Goal: Task Accomplishment & Management: Manage account settings

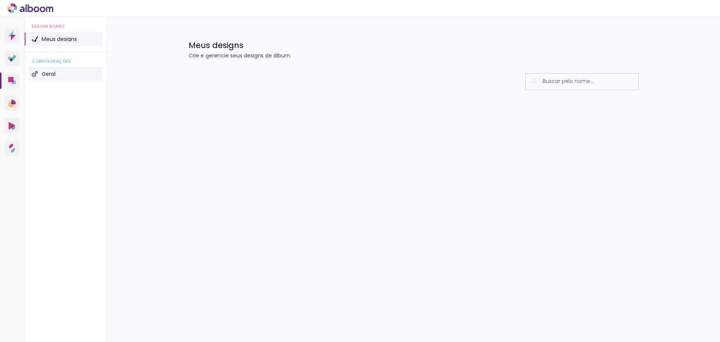
click at [46, 75] on span "Geral" at bounding box center [49, 73] width 14 height 5
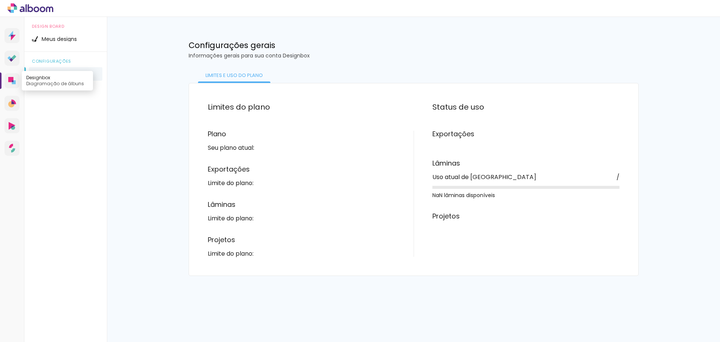
click at [9, 80] on icon at bounding box center [10, 79] width 5 height 5
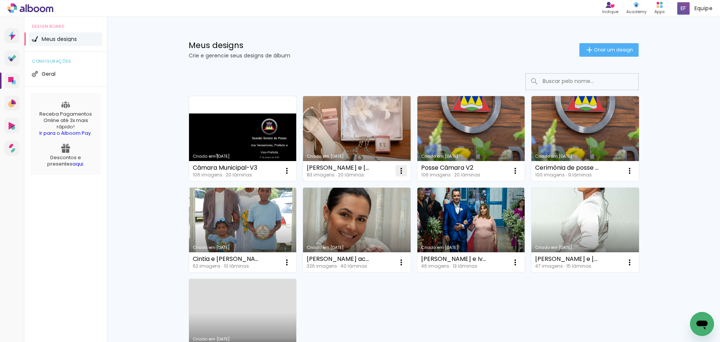
click at [400, 170] on iron-icon at bounding box center [401, 170] width 9 height 9
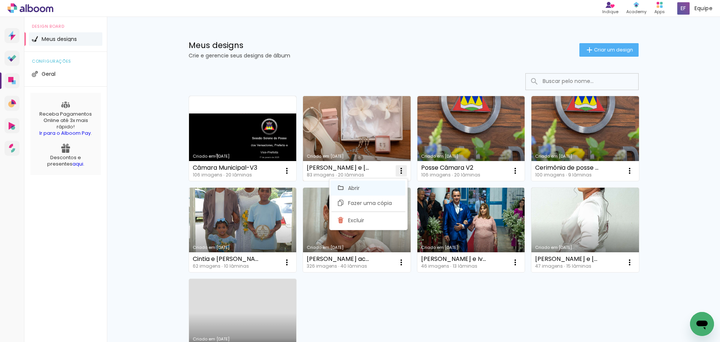
click at [353, 186] on span "Abrir" at bounding box center [354, 187] width 12 height 5
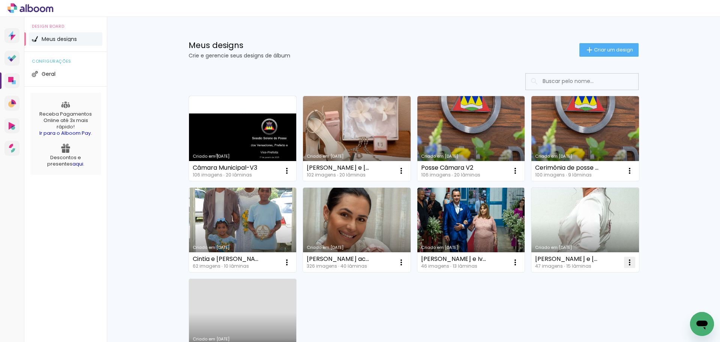
click at [626, 264] on iron-icon at bounding box center [629, 262] width 9 height 9
click at [584, 311] on span "Excluir" at bounding box center [585, 311] width 16 height 5
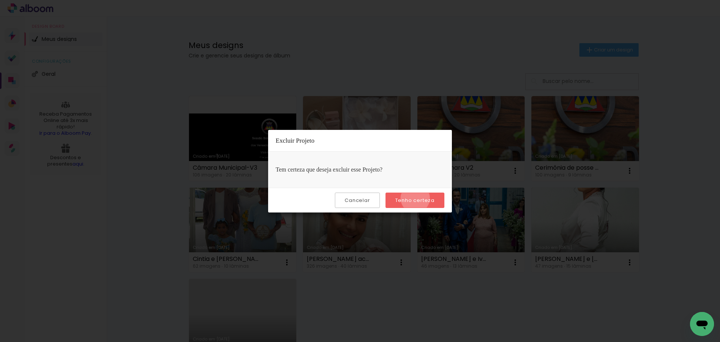
click at [0, 0] on slot "Tenho certeza" at bounding box center [0, 0] width 0 height 0
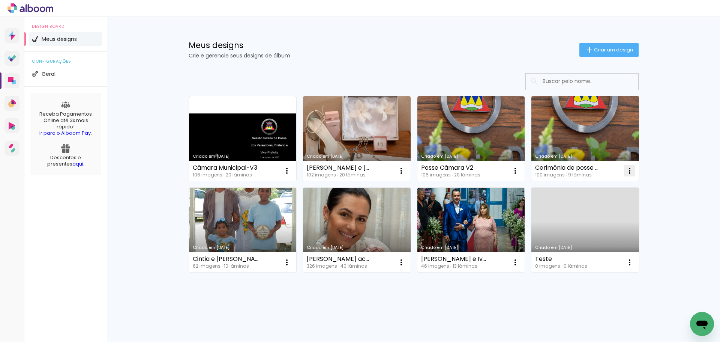
click at [628, 171] on iron-icon at bounding box center [629, 170] width 9 height 9
click at [582, 223] on span "Excluir" at bounding box center [585, 220] width 16 height 5
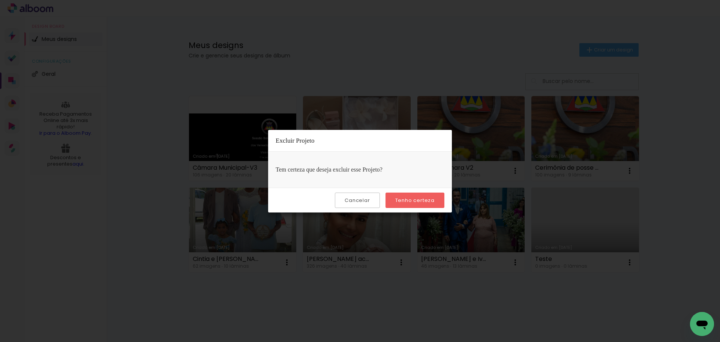
click at [0, 0] on slot "Tenho certeza" at bounding box center [0, 0] width 0 height 0
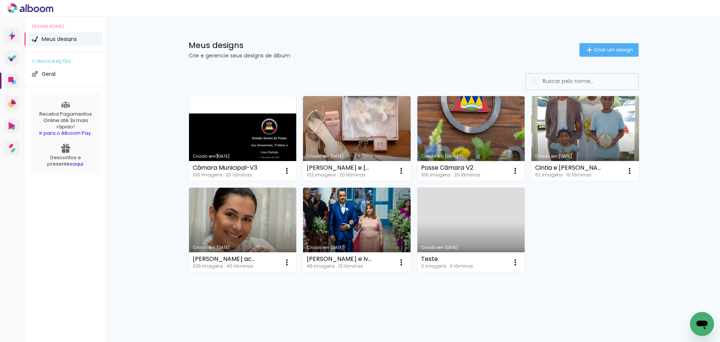
click at [482, 245] on link "Criado em 10/04/20" at bounding box center [472, 230] width 108 height 85
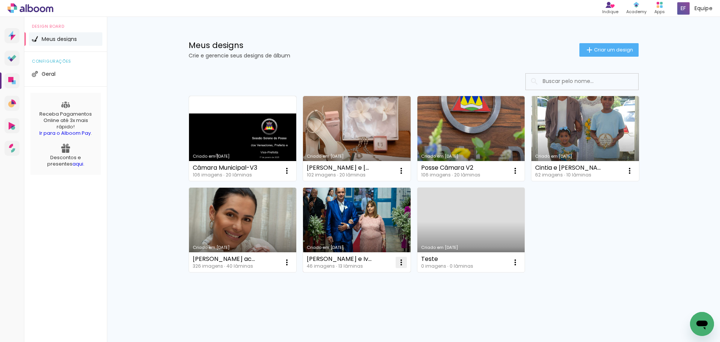
click at [400, 263] on iron-icon at bounding box center [401, 262] width 9 height 9
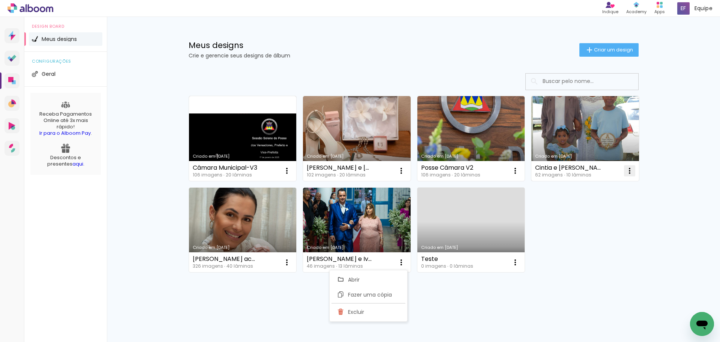
click at [626, 172] on iron-icon at bounding box center [629, 170] width 9 height 9
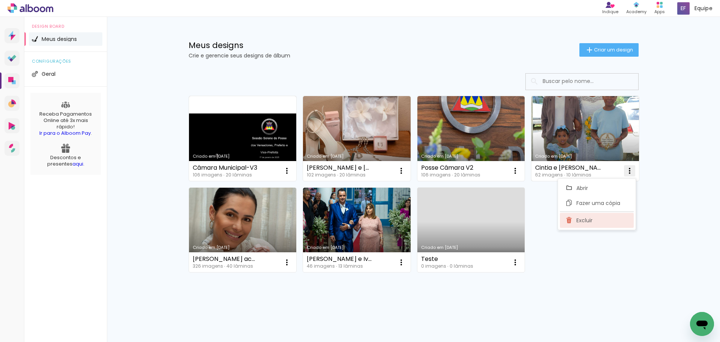
click at [590, 219] on span "Excluir" at bounding box center [585, 220] width 16 height 5
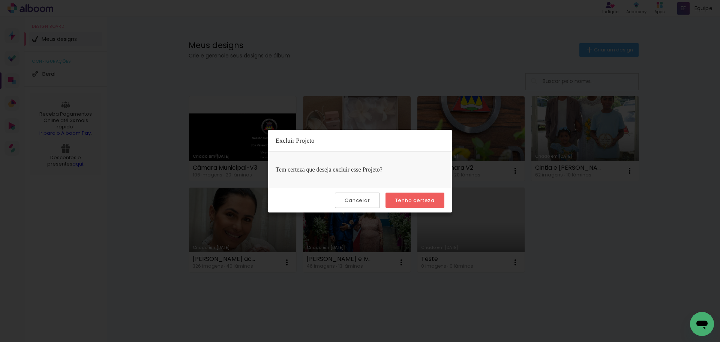
click at [420, 195] on paper-button "Tenho certeza" at bounding box center [415, 199] width 59 height 15
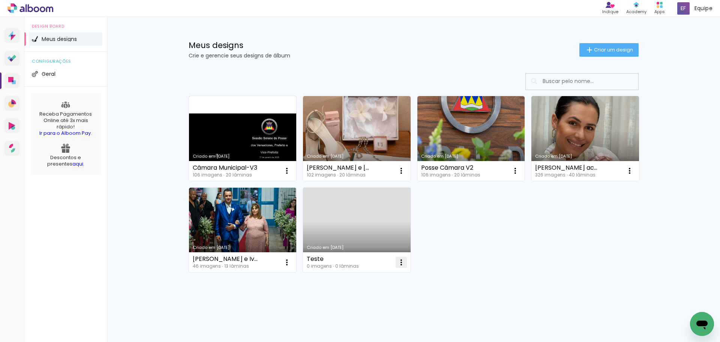
click at [399, 262] on iron-icon at bounding box center [401, 262] width 9 height 9
click at [364, 311] on span "Excluir" at bounding box center [356, 311] width 16 height 5
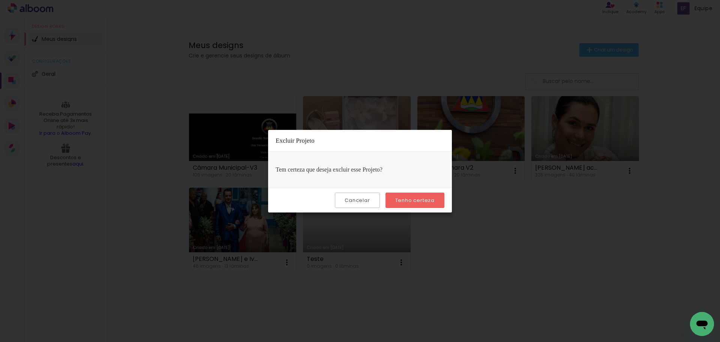
click at [0, 0] on slot "Tenho certeza" at bounding box center [0, 0] width 0 height 0
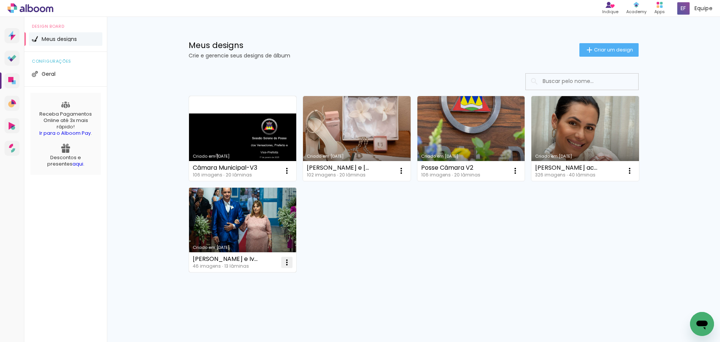
click at [285, 263] on iron-icon at bounding box center [286, 262] width 9 height 9
click at [256, 309] on paper-item "Excluir" at bounding box center [255, 311] width 74 height 15
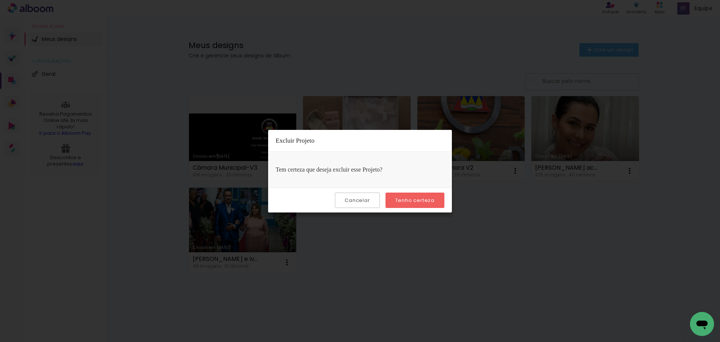
click at [407, 204] on paper-button "Tenho certeza" at bounding box center [415, 199] width 59 height 15
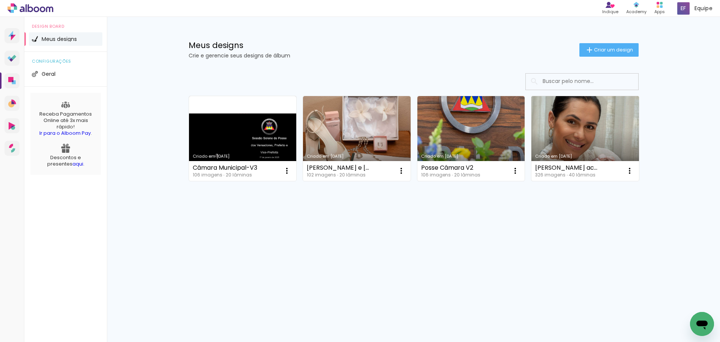
click at [586, 137] on link "Criado em [DATE]" at bounding box center [586, 138] width 108 height 85
